Goal: Transaction & Acquisition: Purchase product/service

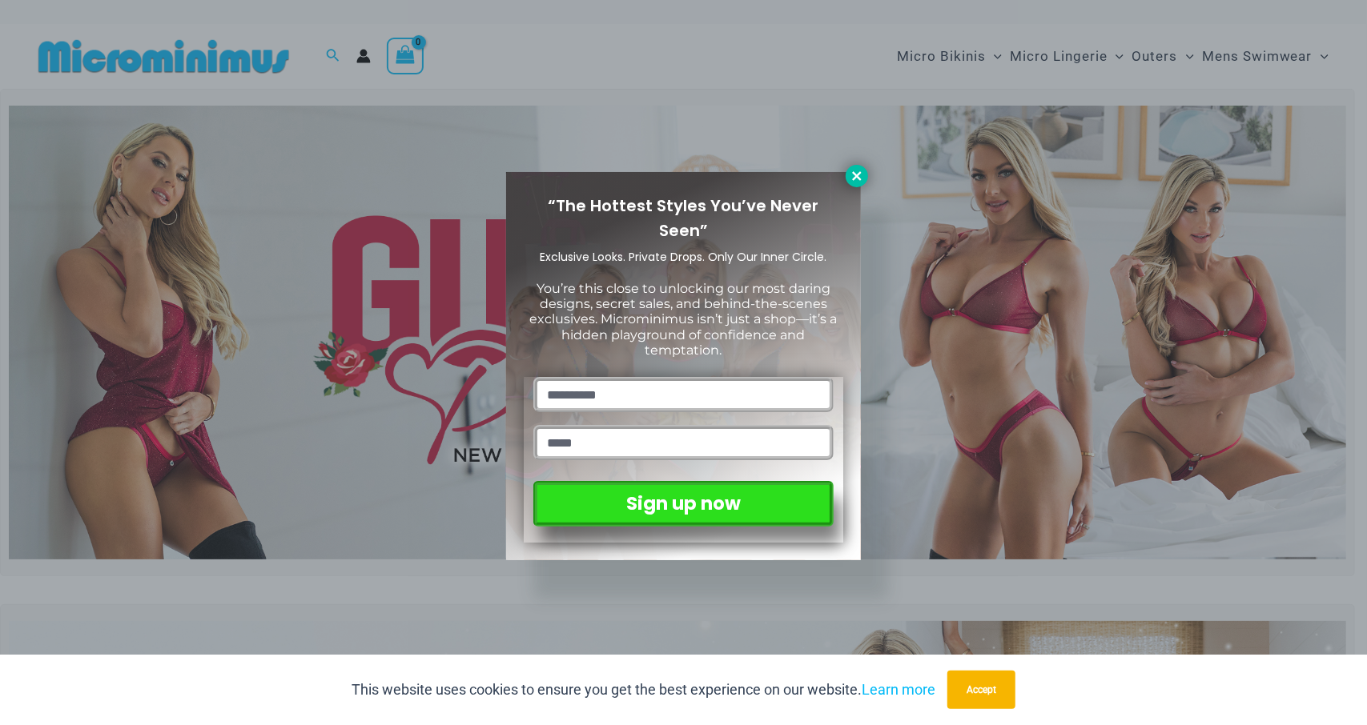
click at [860, 172] on icon at bounding box center [856, 175] width 9 height 9
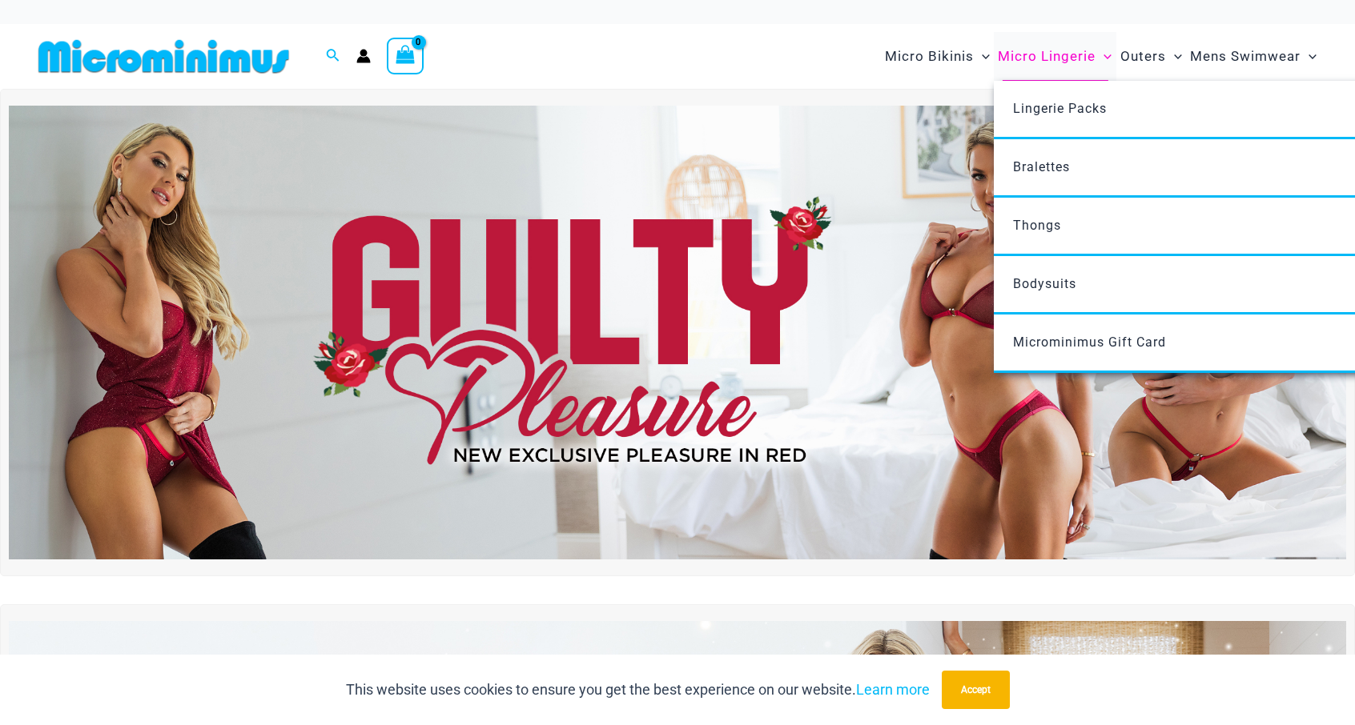
click at [1018, 66] on span "Micro Lingerie" at bounding box center [1047, 56] width 98 height 41
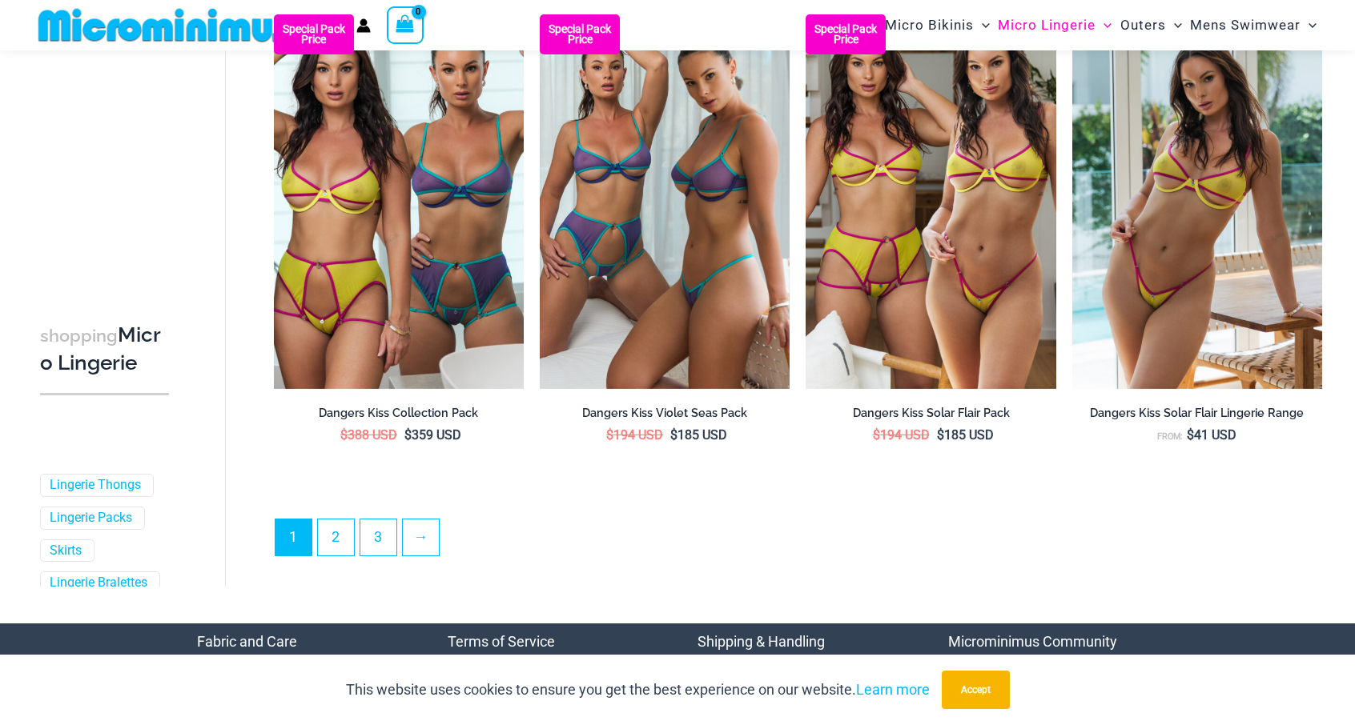
scroll to position [3960, 0]
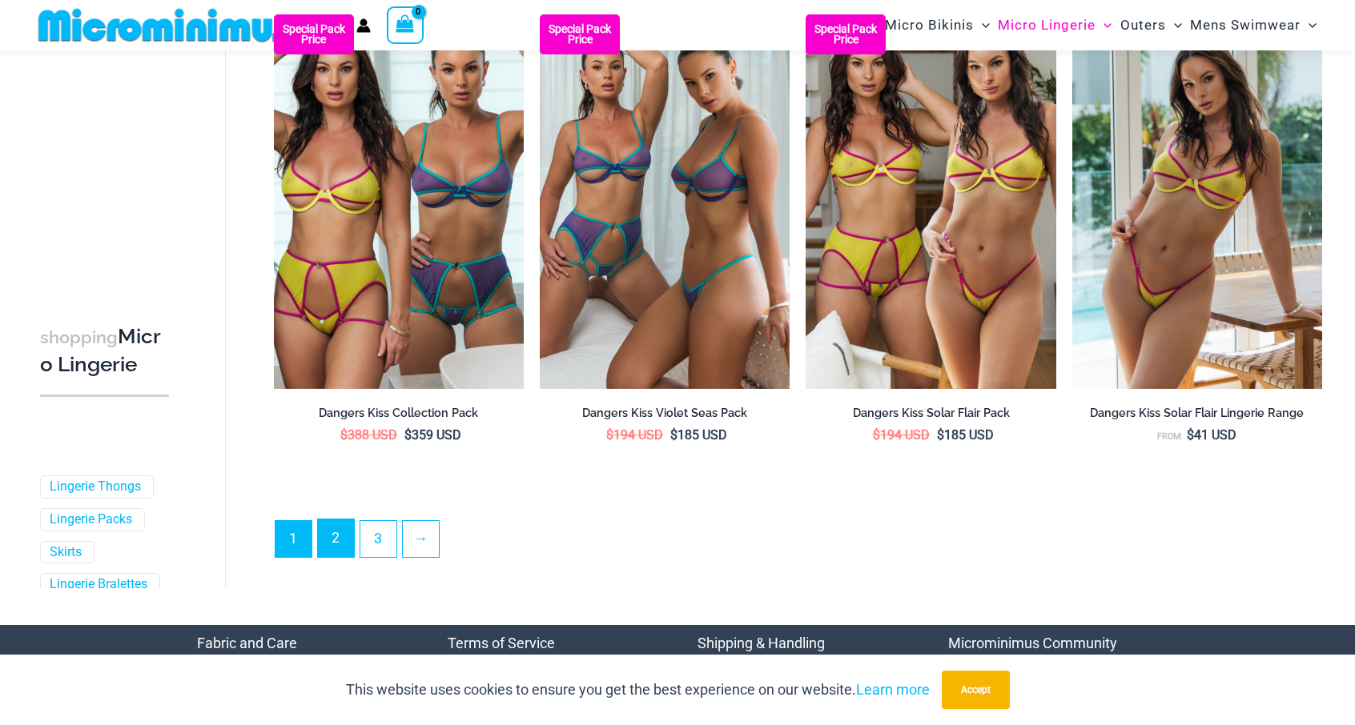
click at [335, 548] on link "2" at bounding box center [336, 539] width 36 height 38
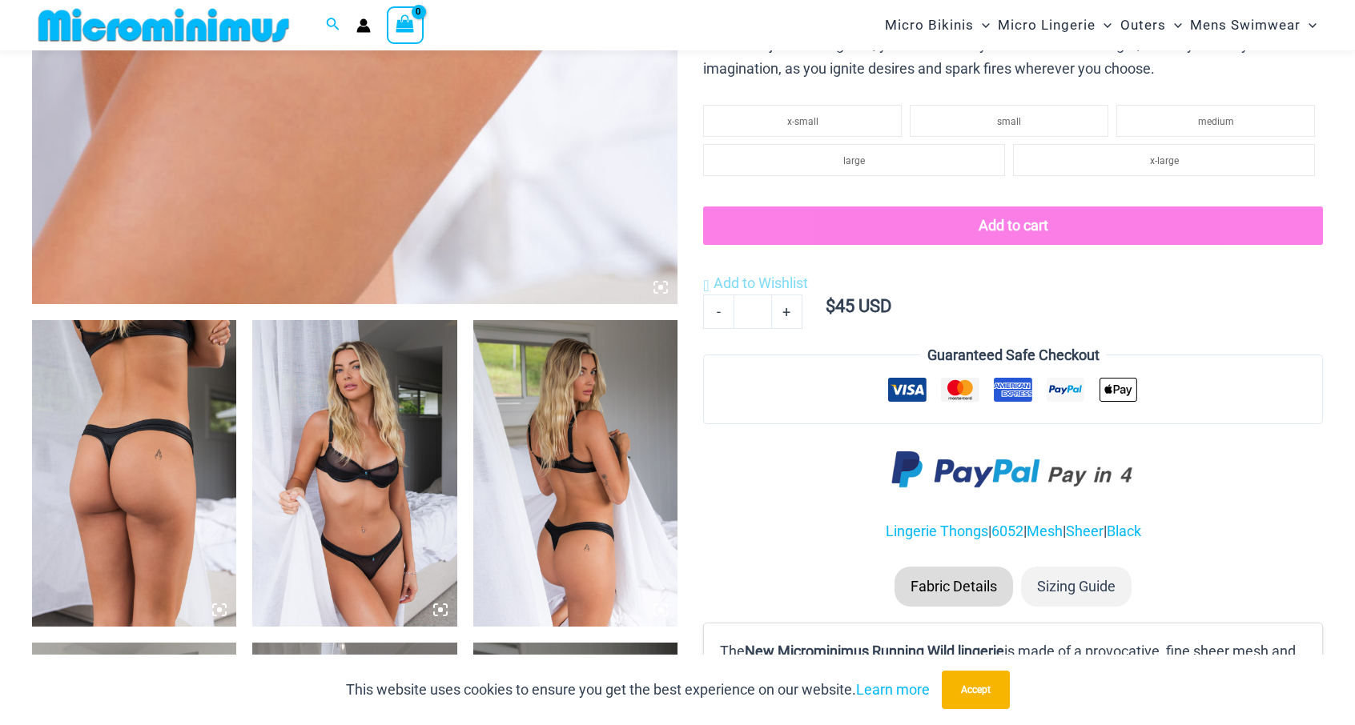
scroll to position [810, 0]
click at [156, 446] on img at bounding box center [134, 472] width 204 height 307
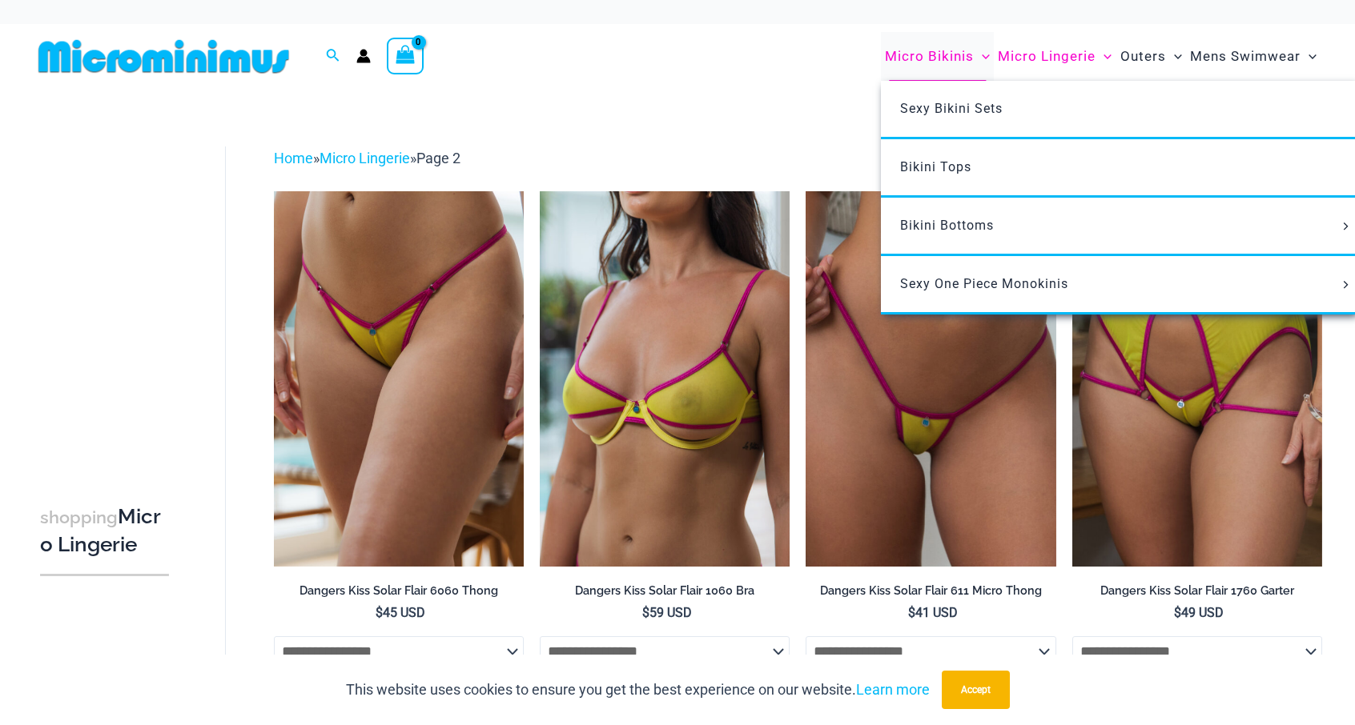
click at [931, 56] on span "Micro Bikinis" at bounding box center [929, 56] width 89 height 41
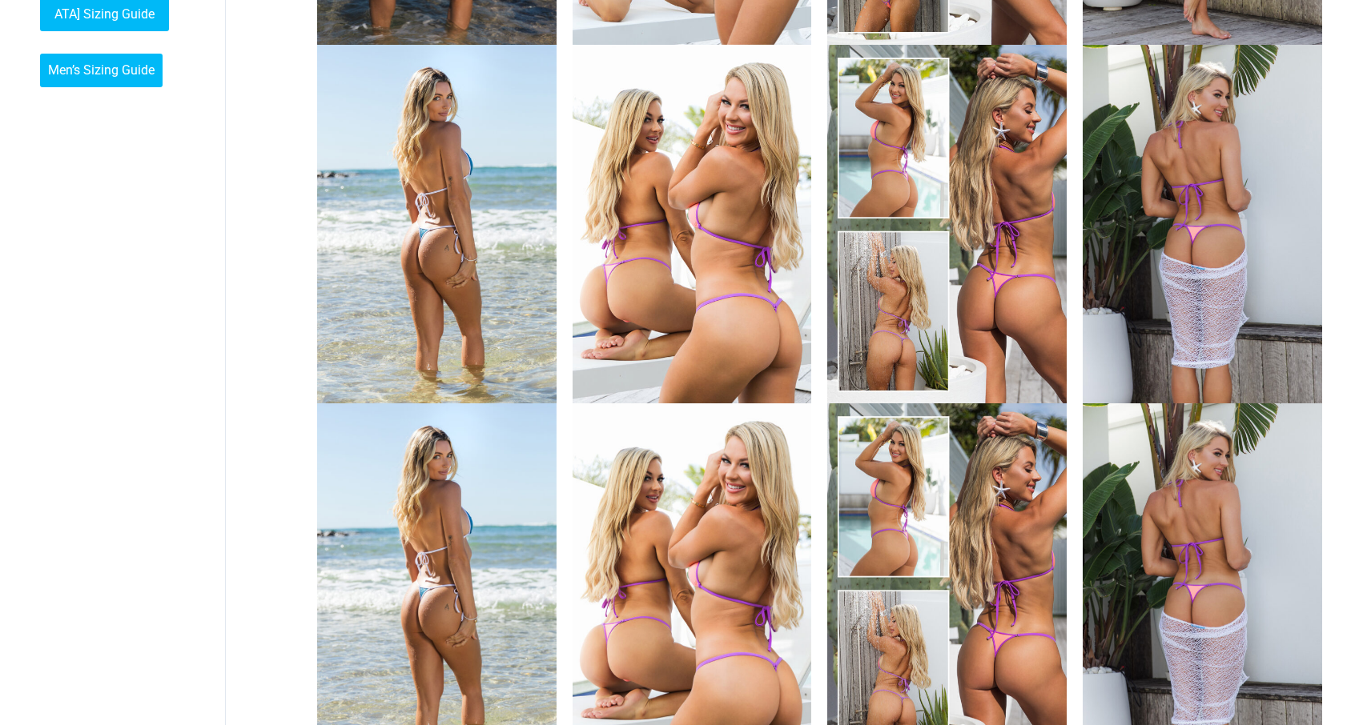
scroll to position [844, 0]
